Goal: Transaction & Acquisition: Purchase product/service

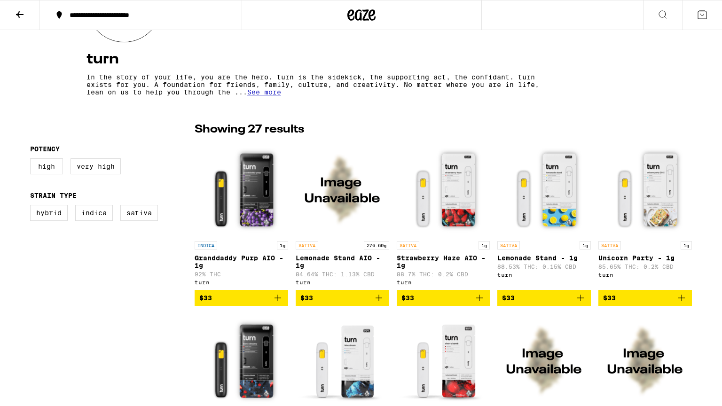
scroll to position [141, 0]
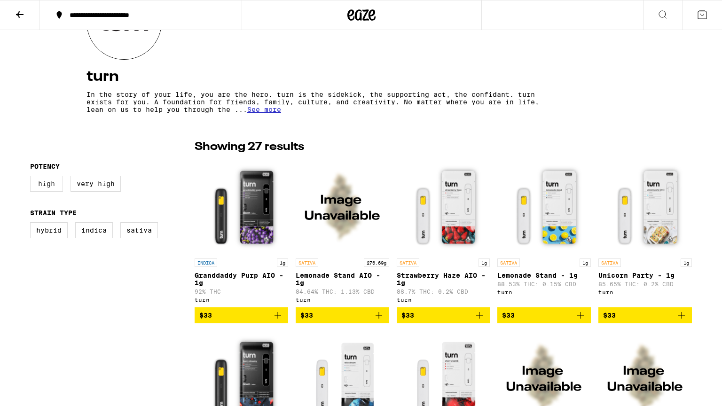
click at [58, 185] on label "High" at bounding box center [46, 184] width 33 height 16
click at [32, 178] on input "High" at bounding box center [32, 177] width 0 height 0
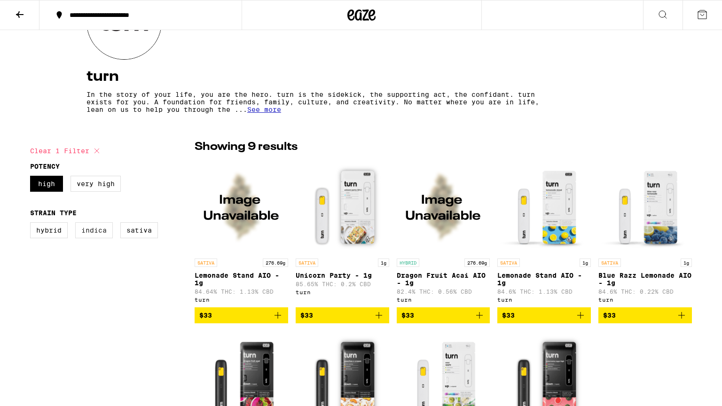
click at [101, 235] on label "Indica" at bounding box center [94, 230] width 38 height 16
click at [32, 224] on input "Indica" at bounding box center [32, 224] width 0 height 0
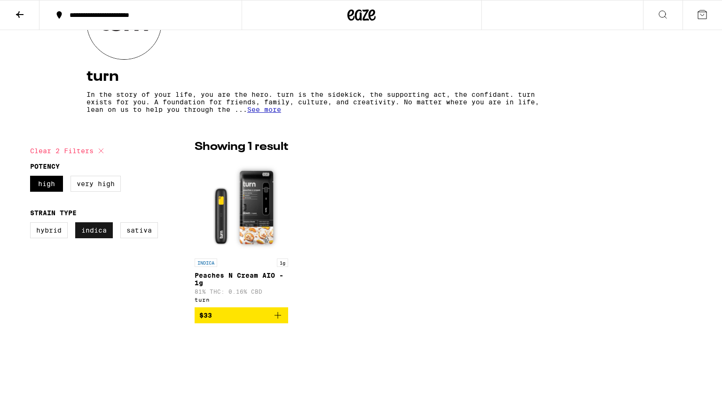
click at [89, 228] on label "Indica" at bounding box center [94, 230] width 38 height 16
click at [32, 224] on input "Indica" at bounding box center [32, 224] width 0 height 0
checkbox input "false"
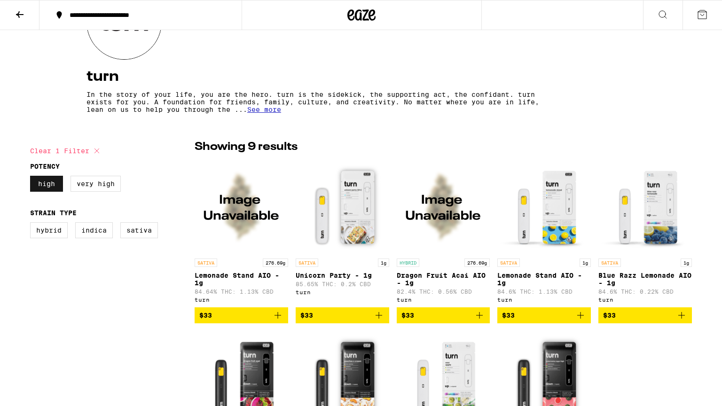
click at [41, 184] on label "High" at bounding box center [46, 184] width 33 height 16
click at [32, 178] on input "High" at bounding box center [32, 177] width 0 height 0
checkbox input "false"
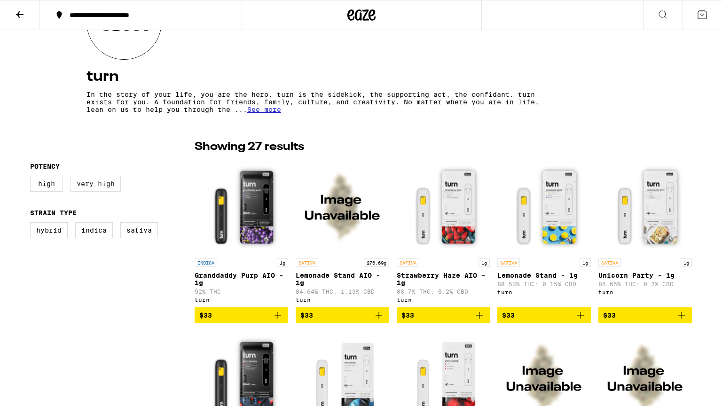
click at [86, 183] on label "Very High" at bounding box center [96, 184] width 50 height 16
click at [32, 178] on input "Very High" at bounding box center [32, 177] width 0 height 0
checkbox input "true"
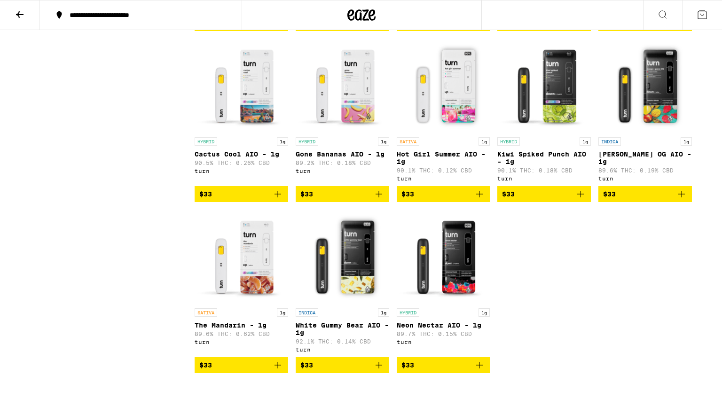
scroll to position [594, 0]
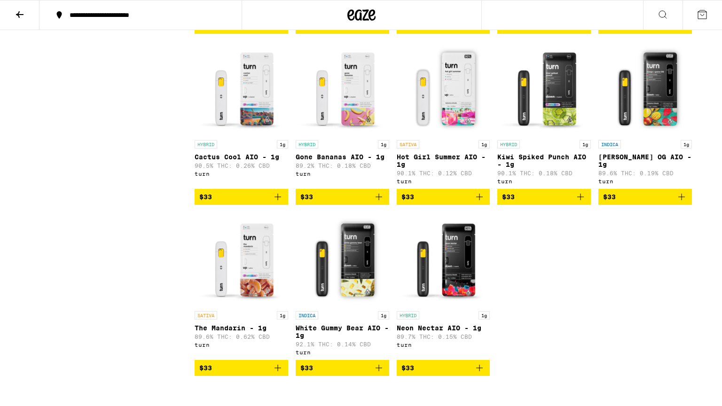
click at [655, 97] on img "Open page for Mango Guava OG AIO - 1g from turn" at bounding box center [646, 88] width 94 height 94
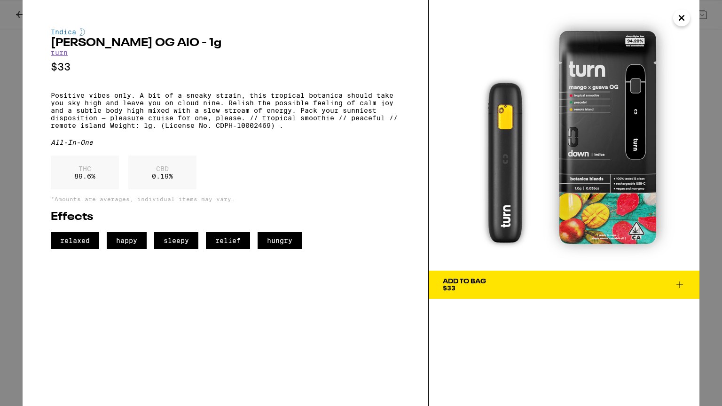
click at [481, 283] on div "Add To Bag" at bounding box center [464, 281] width 43 height 7
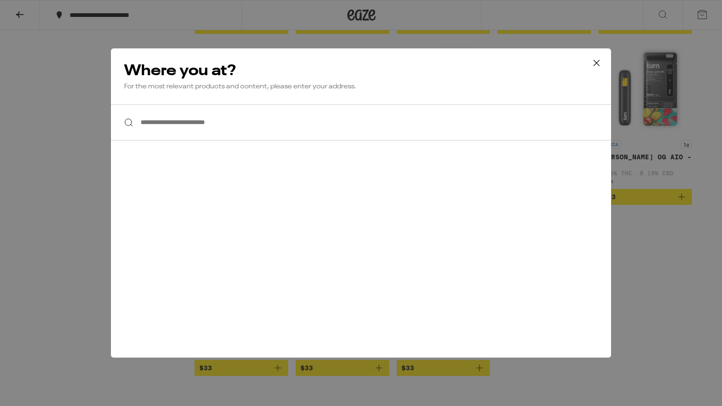
click at [189, 124] on input "**********" at bounding box center [361, 122] width 500 height 36
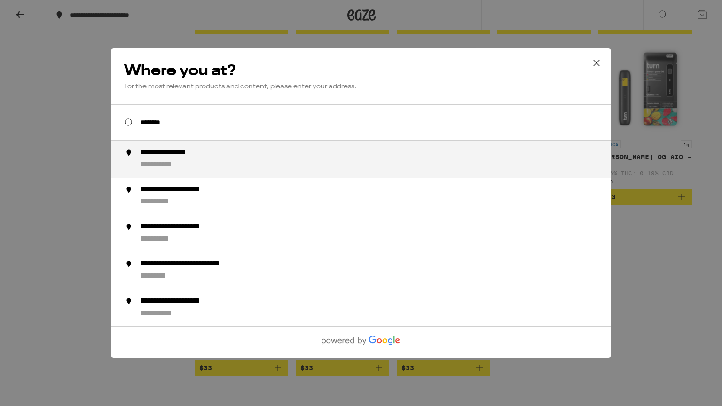
click at [225, 161] on div "**********" at bounding box center [380, 159] width 480 height 22
type input "**********"
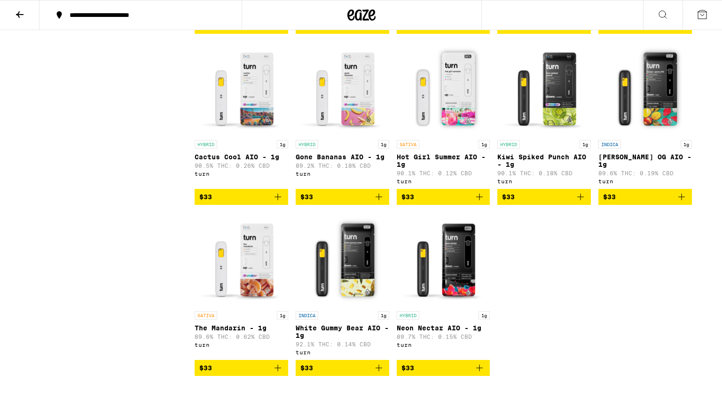
click at [705, 12] on icon at bounding box center [702, 14] width 8 height 8
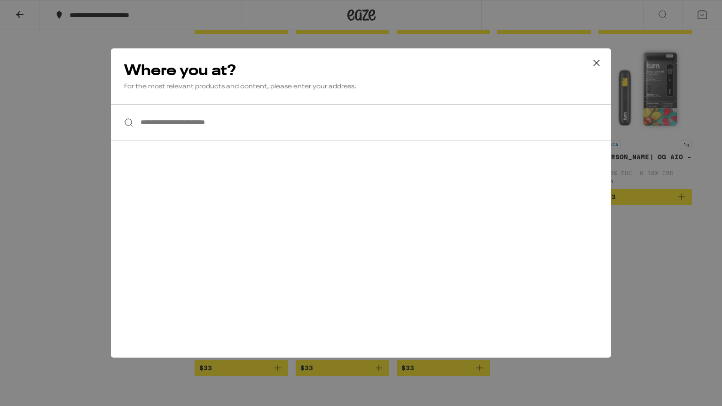
click at [598, 67] on icon at bounding box center [597, 63] width 14 height 14
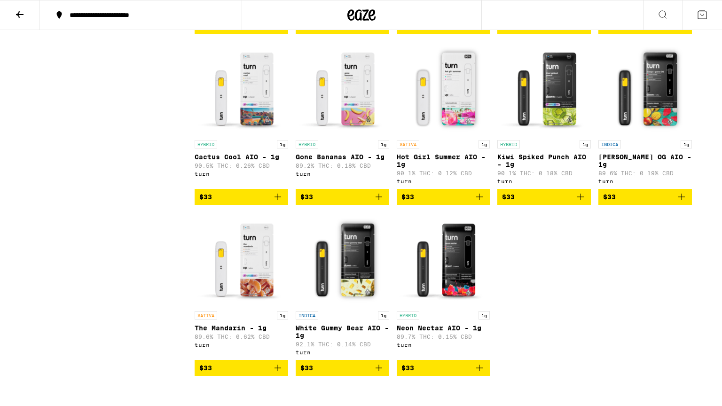
click at [146, 17] on div "**********" at bounding box center [146, 15] width 163 height 7
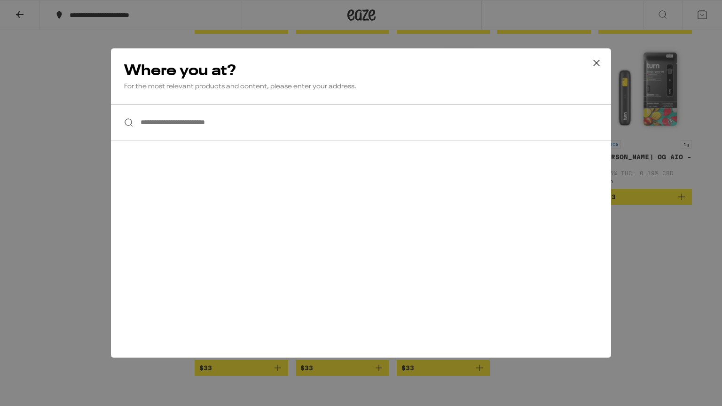
click at [237, 125] on input "**********" at bounding box center [361, 122] width 500 height 36
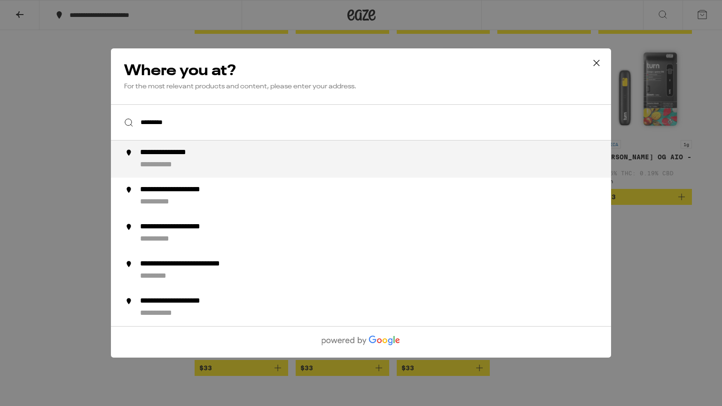
click at [208, 149] on div "**********" at bounding box center [179, 153] width 78 height 10
type input "**********"
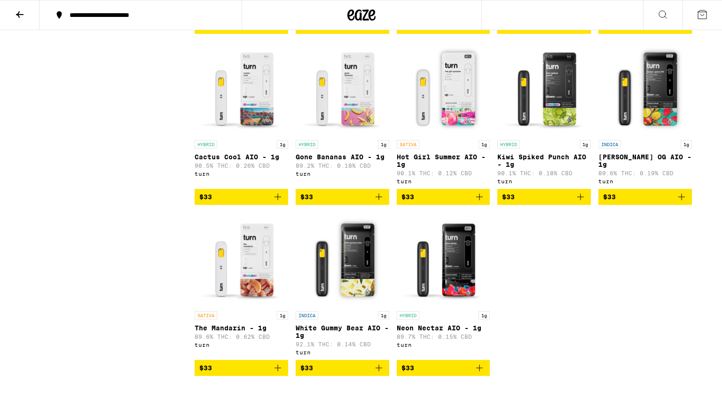
click at [679, 203] on icon "Add to bag" at bounding box center [681, 196] width 11 height 11
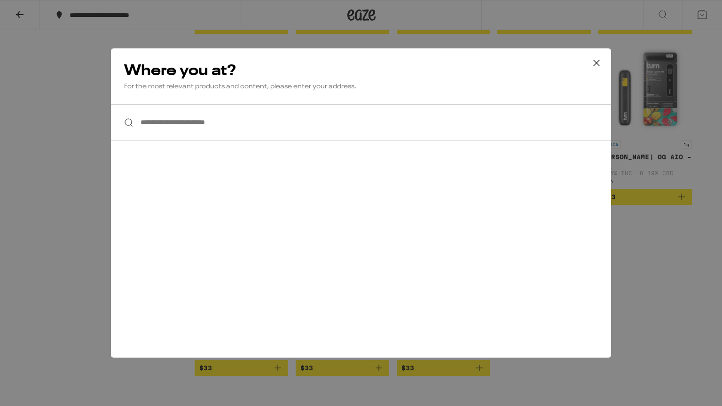
click at [601, 66] on icon at bounding box center [597, 63] width 14 height 14
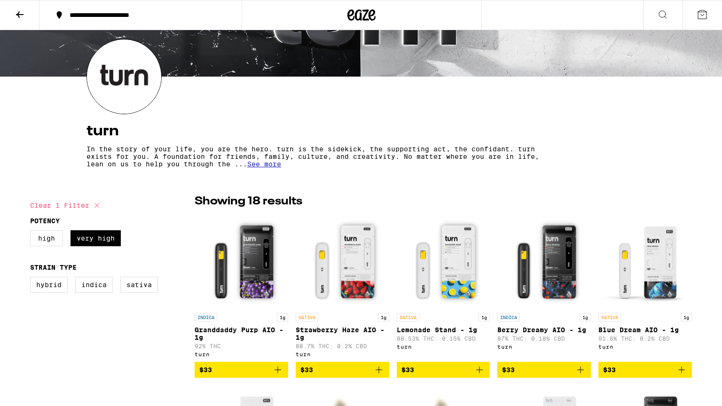
scroll to position [88, 0]
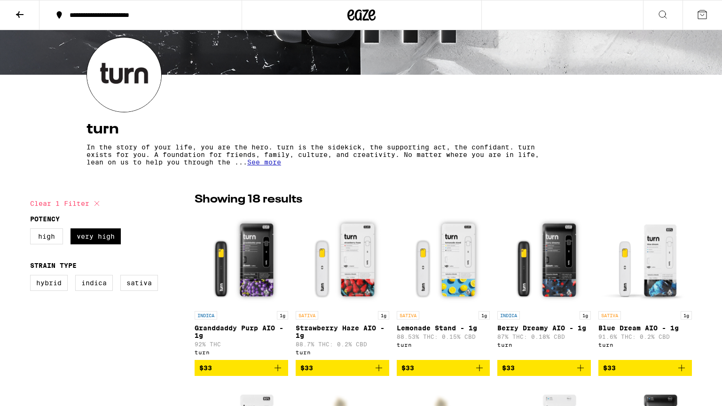
click at [710, 11] on button at bounding box center [702, 14] width 39 height 29
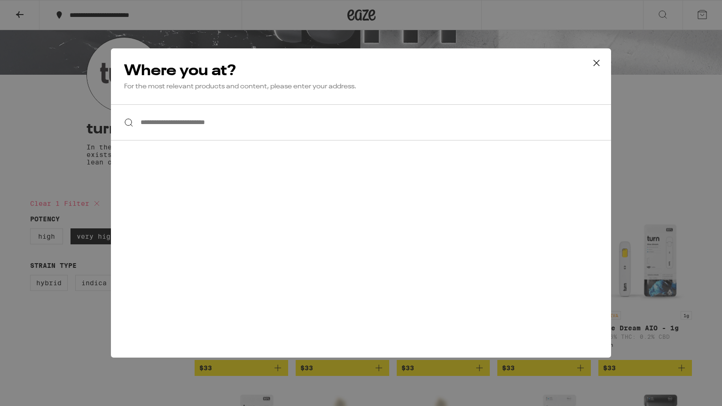
click at [593, 66] on icon at bounding box center [597, 63] width 14 height 14
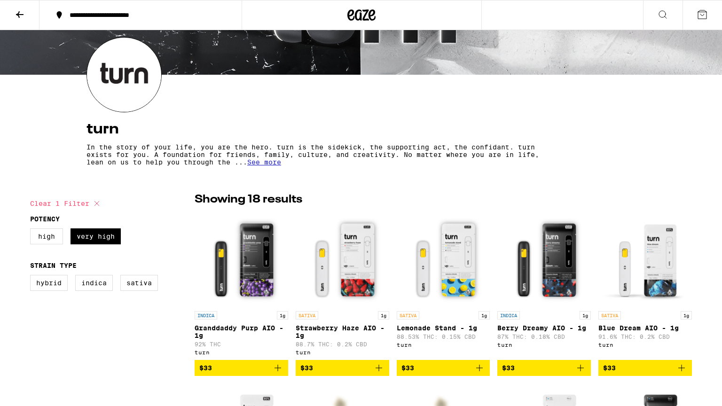
click at [8, 24] on button at bounding box center [19, 15] width 39 height 30
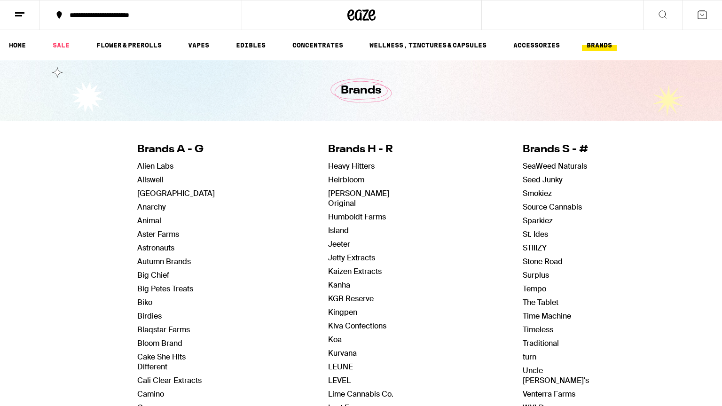
click at [18, 19] on icon at bounding box center [19, 14] width 11 height 11
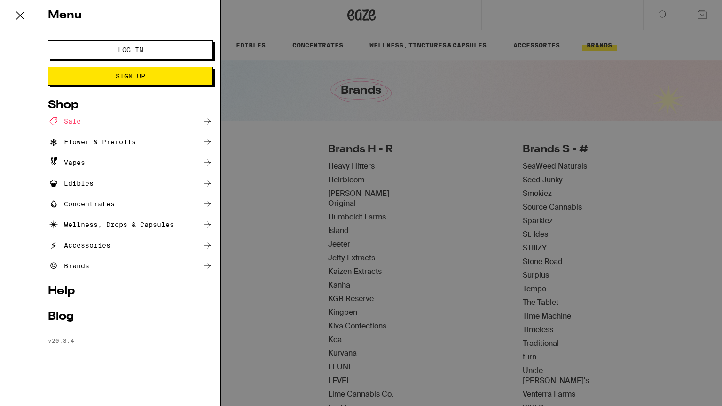
click at [141, 76] on span "Sign Up" at bounding box center [131, 76] width 30 height 7
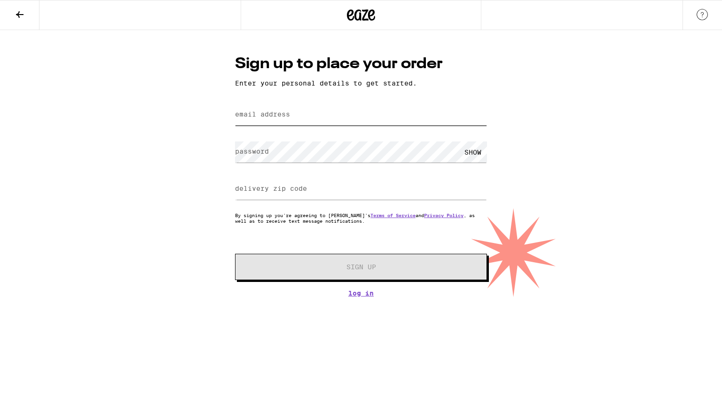
click at [302, 109] on input "email address" at bounding box center [361, 114] width 252 height 21
type input "whitekestrel201@gmail.com"
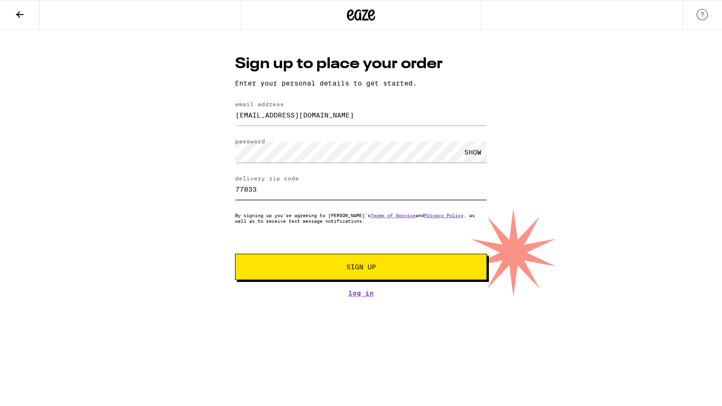
click at [308, 200] on input "77833" at bounding box center [361, 189] width 252 height 21
type input "79410"
click at [328, 276] on button "Sign Up" at bounding box center [361, 267] width 252 height 26
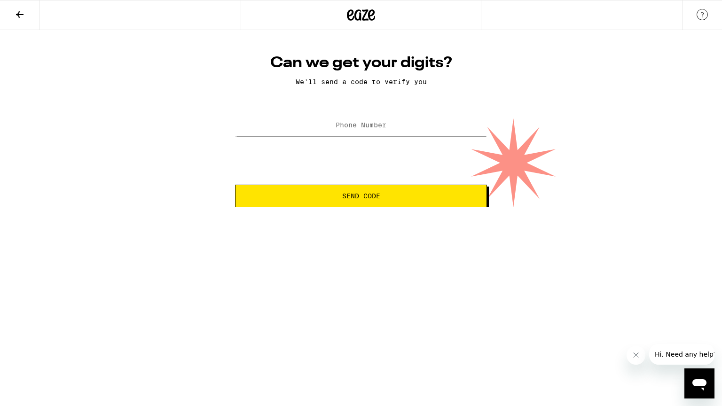
click at [372, 126] on label "Phone Number" at bounding box center [361, 125] width 51 height 8
type input "(936) 419-8191"
click at [349, 204] on button "Send Code" at bounding box center [361, 196] width 252 height 23
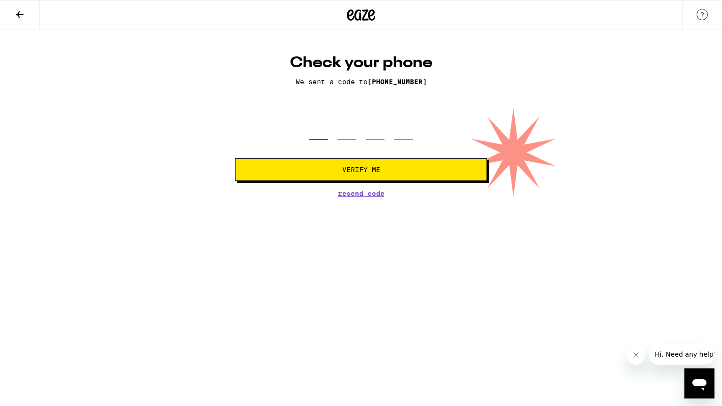
click at [321, 127] on input "tel" at bounding box center [318, 126] width 19 height 28
type input "6"
type input "4"
type input "5"
type input "9"
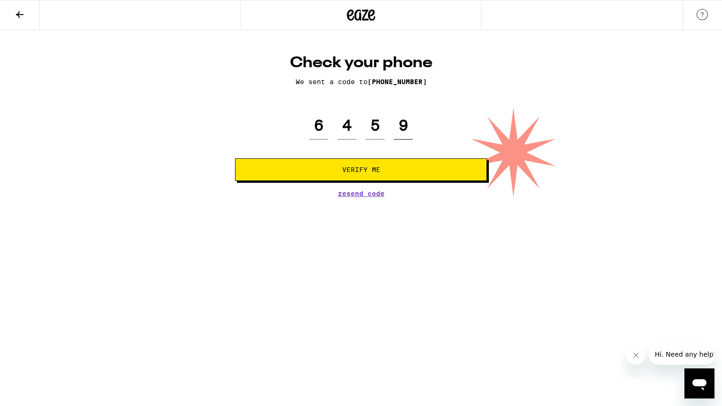
click at [235, 158] on button "Verify Me" at bounding box center [361, 169] width 252 height 23
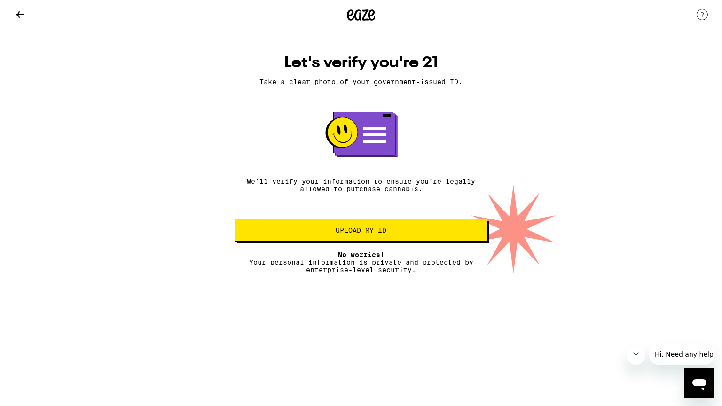
click at [352, 240] on button "Upload my ID" at bounding box center [361, 230] width 252 height 23
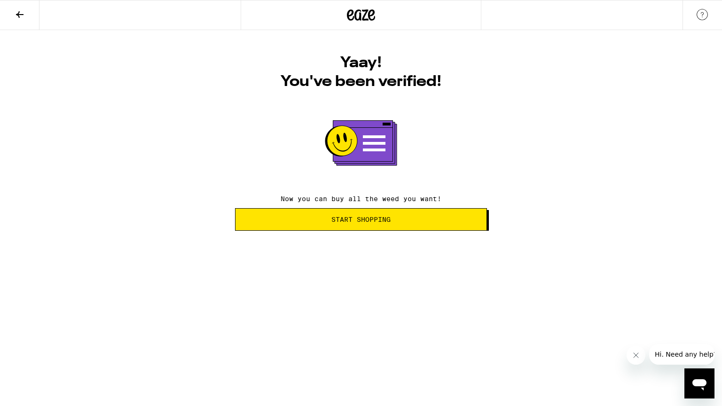
click at [386, 223] on span "Start Shopping" at bounding box center [360, 219] width 59 height 7
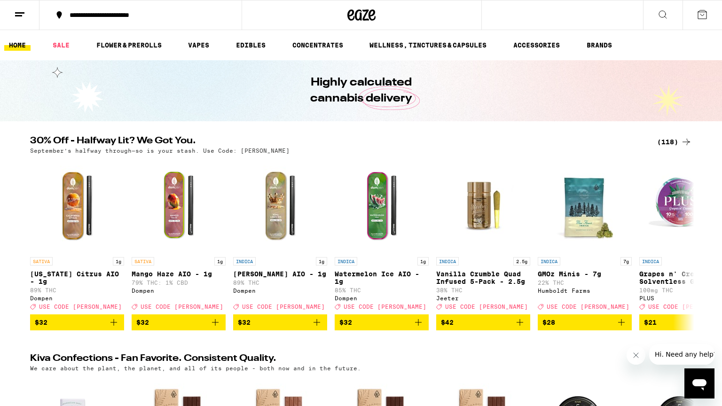
click at [658, 19] on icon at bounding box center [662, 14] width 11 height 11
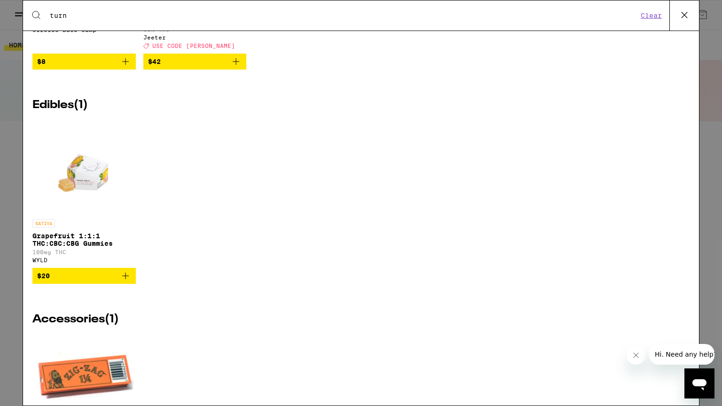
scroll to position [1242, 0]
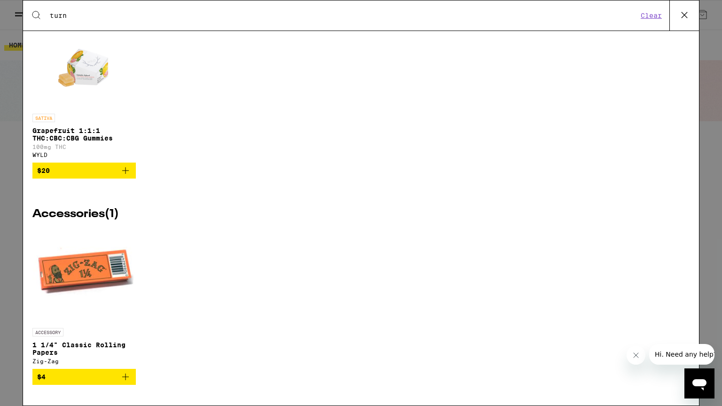
type input "turn"
click at [3, 104] on div "Search for Products turn Clear 20 results for "turn" Brands ( 1 ) turn Flowers …" at bounding box center [361, 203] width 722 height 406
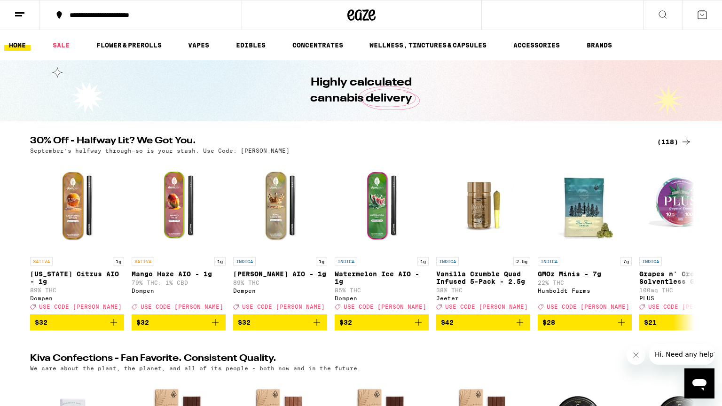
click at [647, 18] on button at bounding box center [662, 15] width 39 height 30
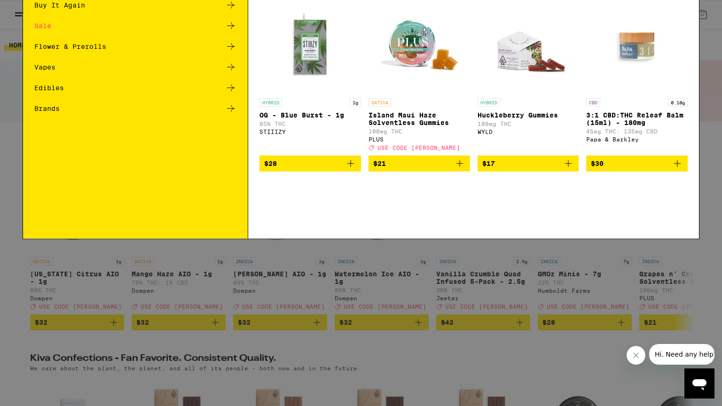
click at [141, 67] on div "Buy It Again" at bounding box center [135, 66] width 202 height 11
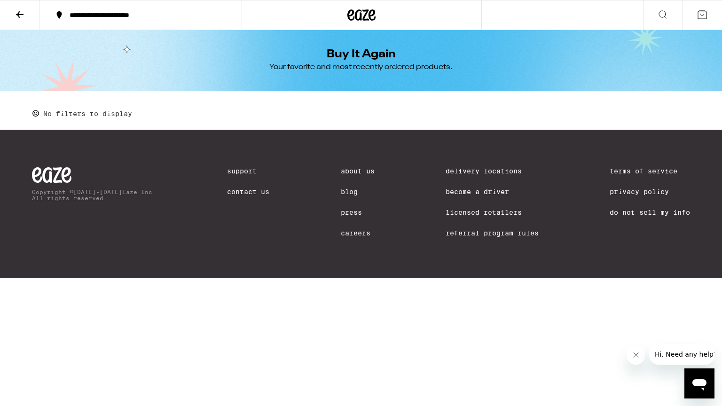
click at [16, 17] on icon at bounding box center [19, 14] width 11 height 11
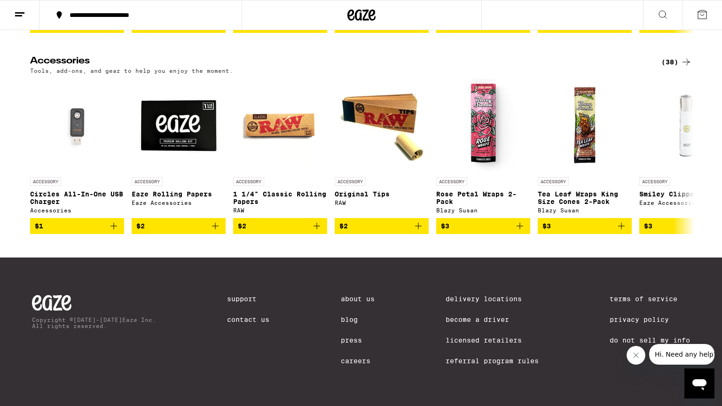
scroll to position [3662, 0]
click at [18, 4] on button at bounding box center [19, 15] width 39 height 30
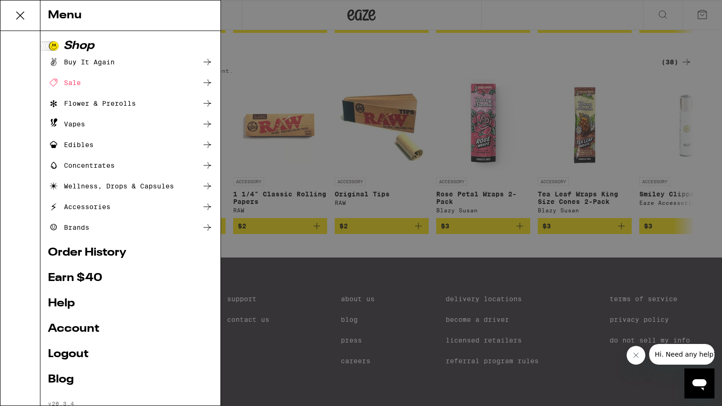
click at [207, 121] on icon at bounding box center [207, 123] width 11 height 11
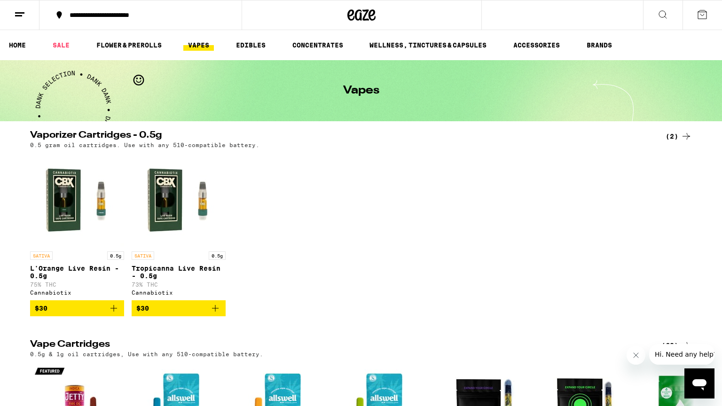
click at [15, 18] on icon at bounding box center [19, 14] width 11 height 11
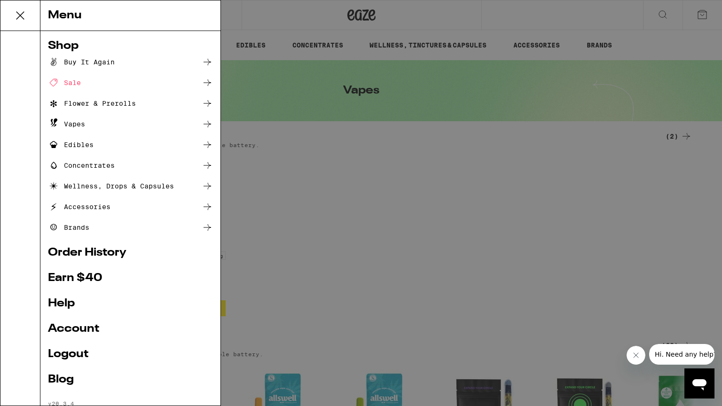
click at [208, 84] on icon at bounding box center [208, 82] width 8 height 7
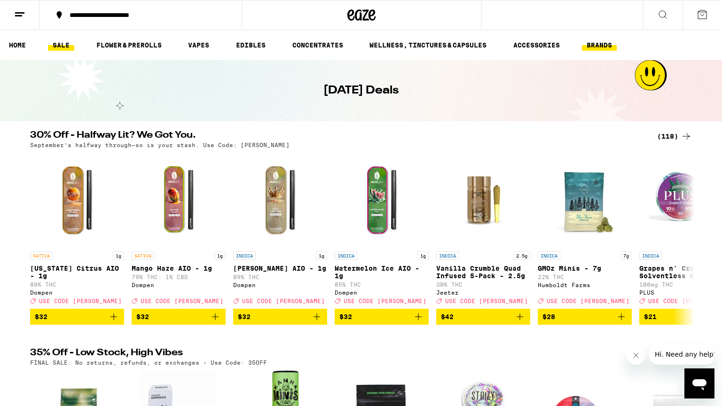
click at [601, 46] on link "BRANDS" at bounding box center [599, 44] width 35 height 11
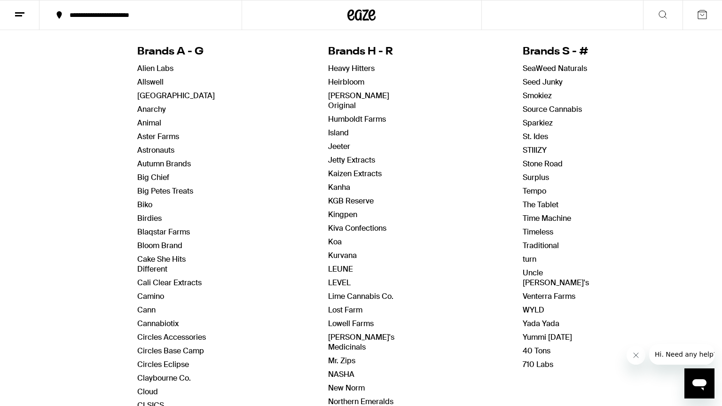
scroll to position [99, 0]
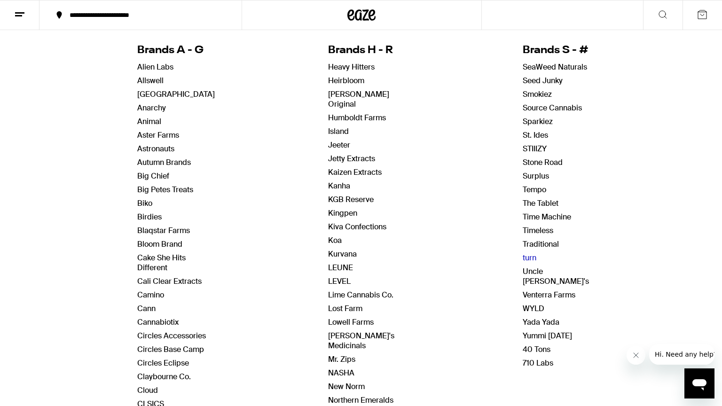
click at [523, 255] on link "turn" at bounding box center [530, 258] width 14 height 10
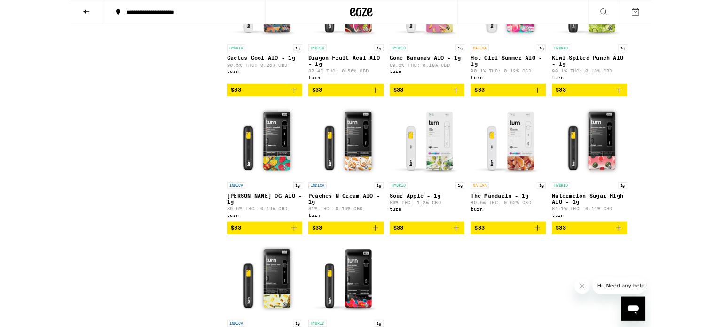
scroll to position [859, 0]
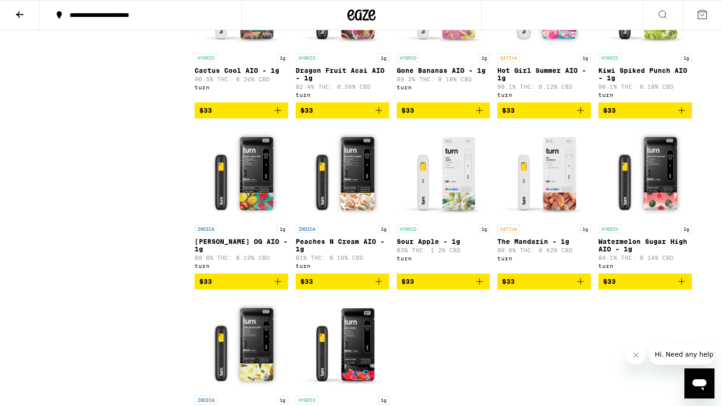
click at [254, 184] on img "Open page for Mango Guava OG AIO - 1g from turn" at bounding box center [242, 173] width 94 height 94
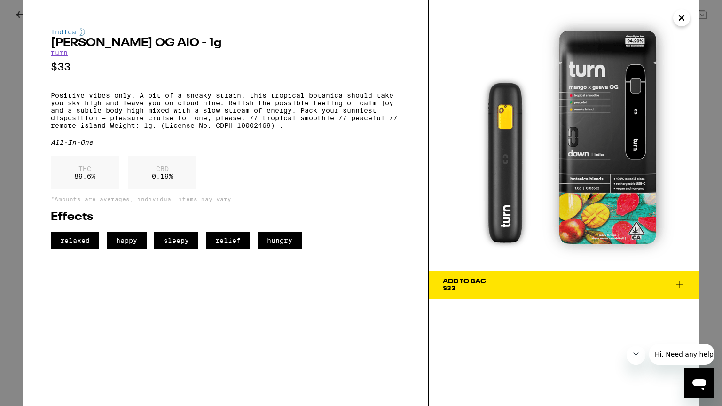
click at [592, 287] on span "Add To Bag $33" at bounding box center [564, 284] width 243 height 13
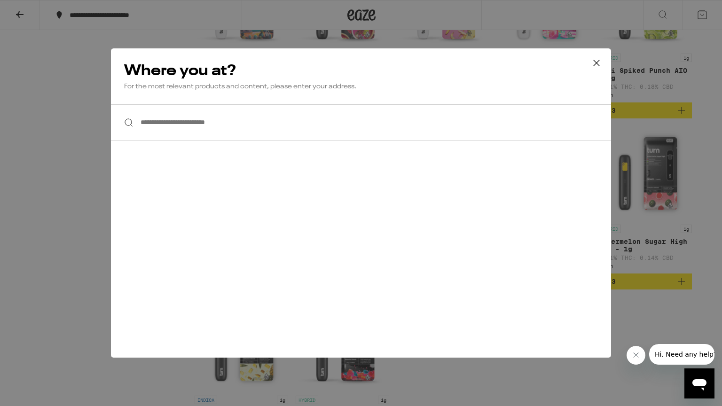
click at [226, 128] on input "**********" at bounding box center [361, 122] width 500 height 36
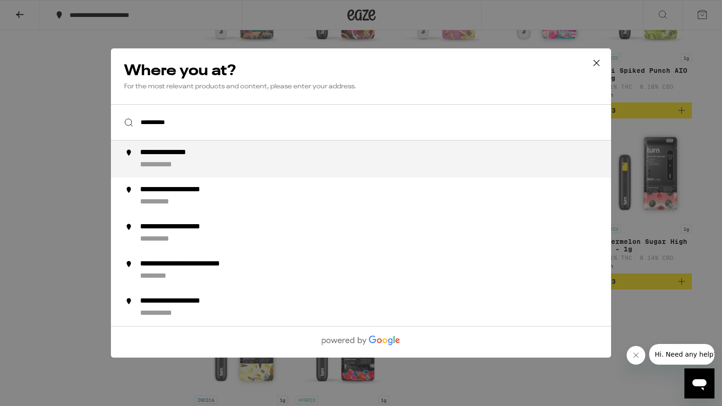
click at [221, 154] on div "**********" at bounding box center [380, 159] width 480 height 22
type input "**********"
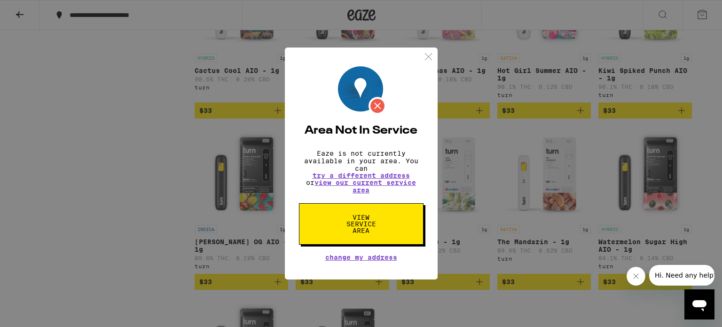
click at [431, 55] on img at bounding box center [429, 57] width 12 height 12
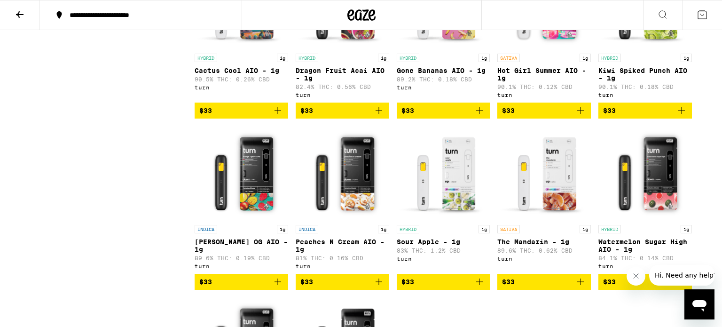
click at [38, 22] on button at bounding box center [19, 15] width 39 height 30
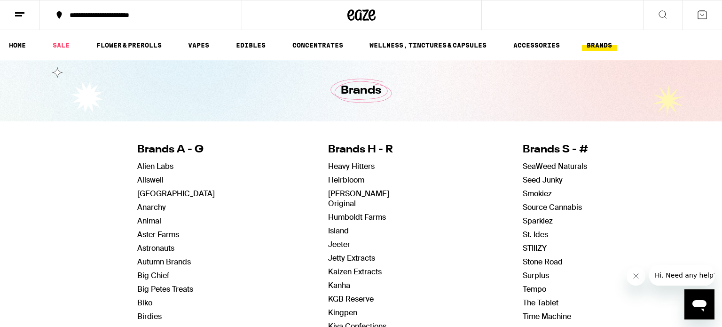
click at [28, 21] on button at bounding box center [19, 15] width 39 height 30
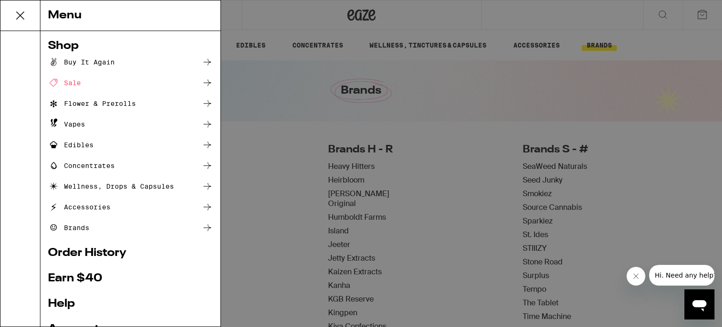
click at [112, 105] on div "Flower & Prerolls" at bounding box center [92, 103] width 88 height 11
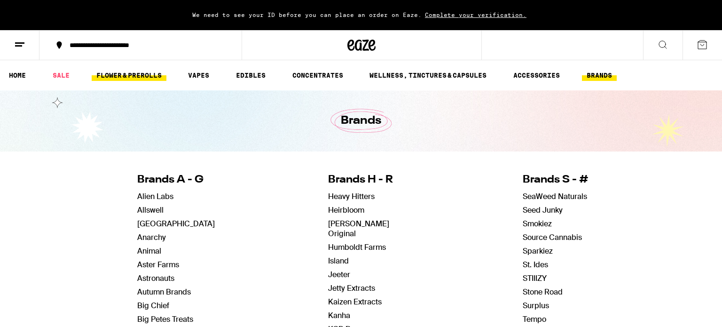
click at [136, 76] on link "FLOWER & PREROLLS" at bounding box center [129, 75] width 75 height 11
